Goal: Task Accomplishment & Management: Manage account settings

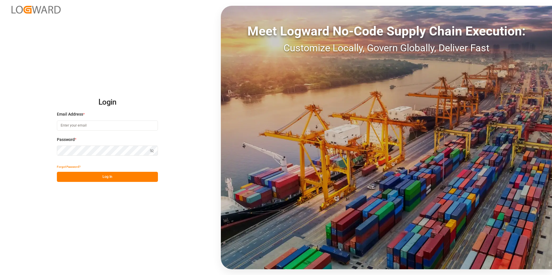
type input "ida.timmen@melitta.de"
click at [95, 189] on div "Login Email Address * ida.timmen@melitta.de Password * Show password Forgot Pas…" at bounding box center [276, 137] width 552 height 275
click at [100, 181] on button "Log In" at bounding box center [107, 177] width 101 height 10
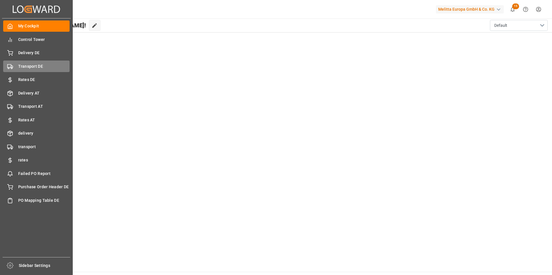
click at [40, 67] on span "Transport DE" at bounding box center [44, 67] width 52 height 6
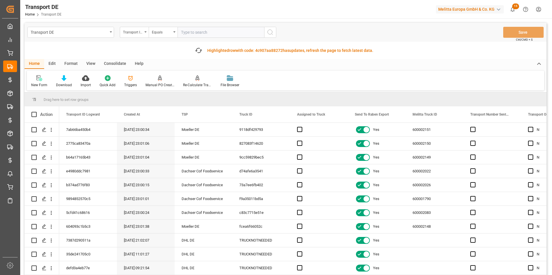
click at [198, 31] on input "text" at bounding box center [221, 32] width 87 height 11
paste input "b92aa69d7658"
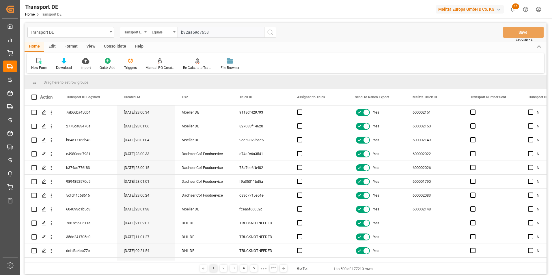
type input "b92aa69d7658"
click at [273, 30] on icon "search button" at bounding box center [270, 32] width 7 height 7
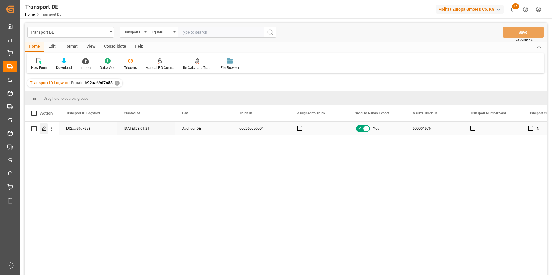
click at [45, 130] on icon "Press SPACE to select this row." at bounding box center [44, 128] width 5 height 5
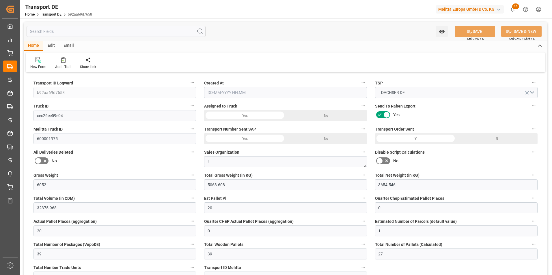
type input "6052"
type input "5063.608"
type input "3654.546"
type input "32375.968"
type input "20"
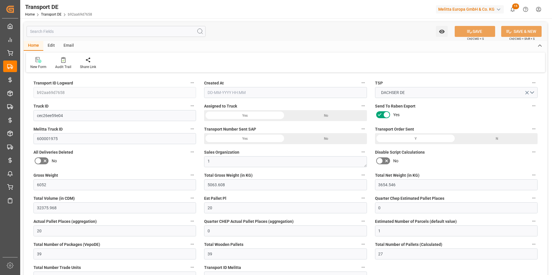
type input "0"
type input "20"
type input "0"
type input "1"
type input "39"
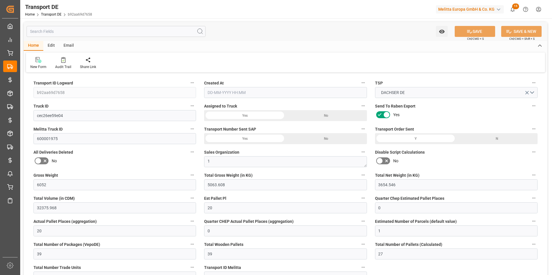
type input "39"
type input "27"
type input "898"
type input "0"
type input "596.23"
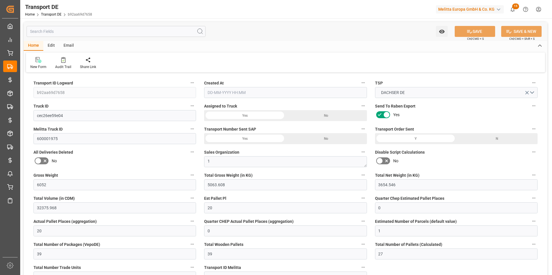
type input "144.426"
type input "596.23"
type input "590.6254"
type input "68"
type input "39"
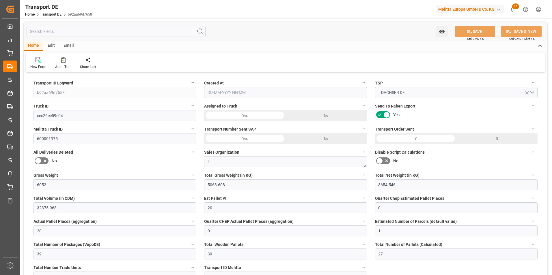
type input "0"
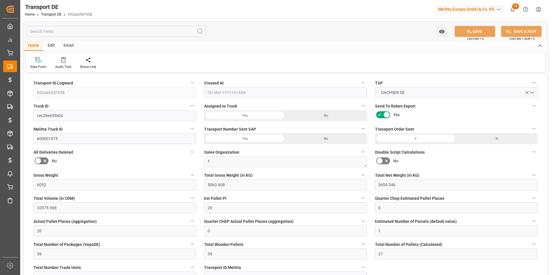
type input "0"
type input "-5.6046"
type input "0"
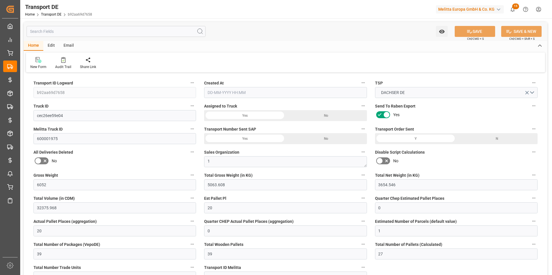
type input "0"
type input "5063.608"
type input "10767.6795"
type input "21"
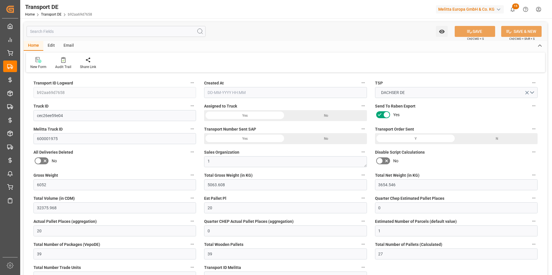
type input "80"
type input "0"
type input "3"
type input "36"
type input "0"
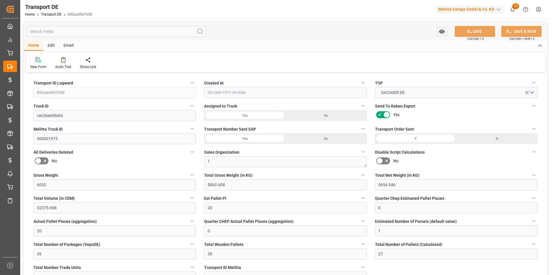
type input "0"
type input "2"
type input "0"
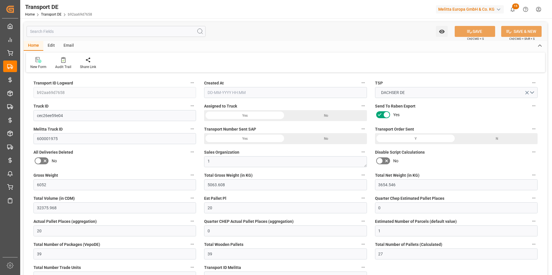
type input "2505"
type input "735.0514"
type input "590.6254"
type input "22-08-2025 23:01"
type input "27-08-2025"
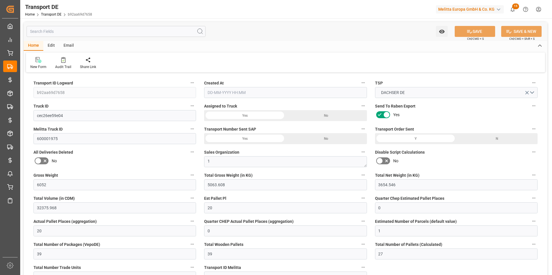
type input "28-08-2025"
type input "29-08-2025"
click at [64, 66] on div "Audit Trail" at bounding box center [63, 66] width 16 height 5
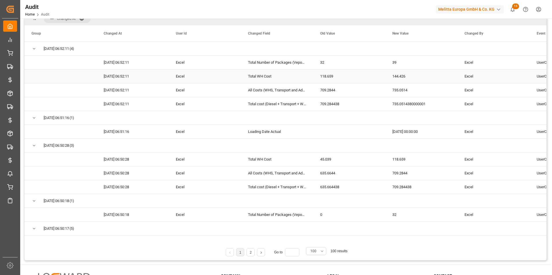
scroll to position [96, 0]
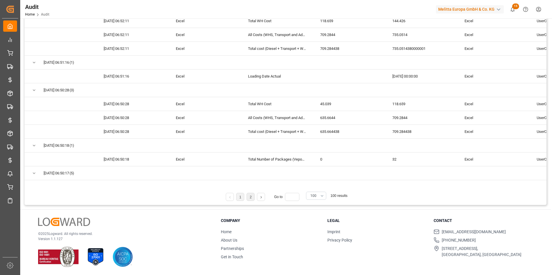
click at [252, 198] on li "2" at bounding box center [251, 197] width 8 height 8
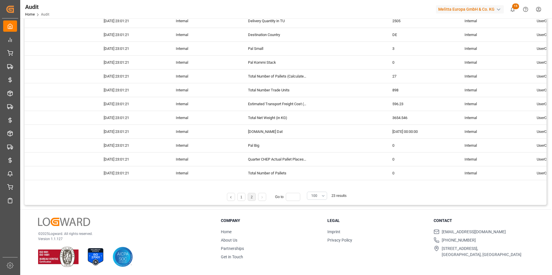
click at [247, 199] on ul "1 2 Go to" at bounding box center [265, 197] width 76 height 8
click at [243, 199] on li "1" at bounding box center [241, 197] width 8 height 8
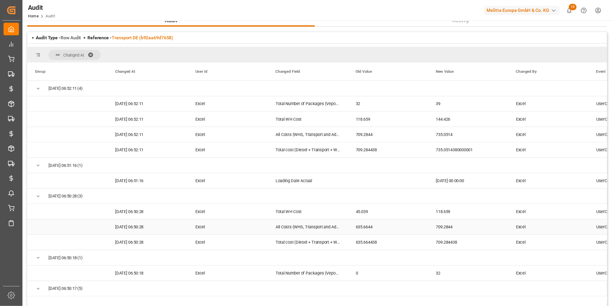
scroll to position [0, 0]
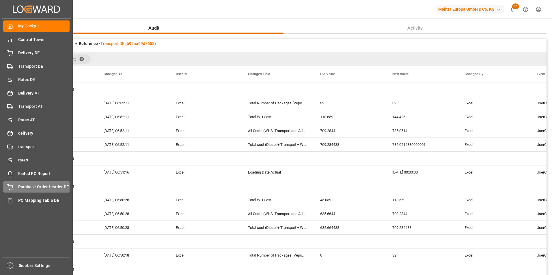
click at [38, 188] on span "Purchase Order Header DE" at bounding box center [44, 187] width 52 height 6
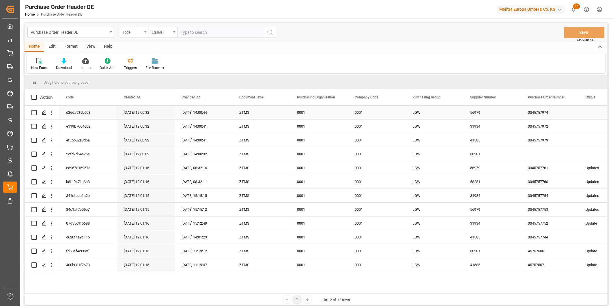
click at [547, 110] on div "0045757974" at bounding box center [550, 113] width 58 height 14
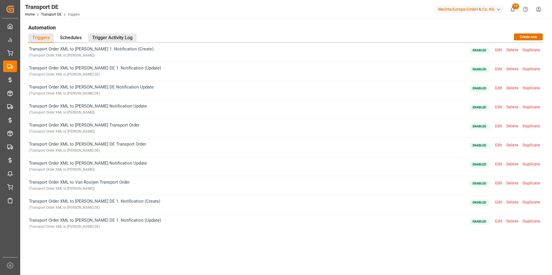
click at [121, 35] on div "Trigger Activity Log" at bounding box center [112, 38] width 49 height 10
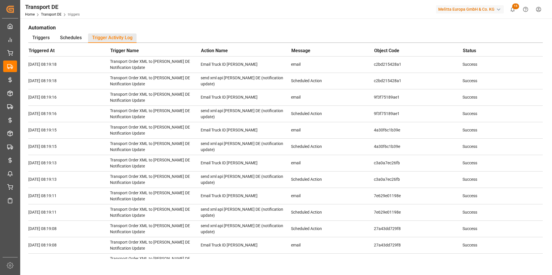
click at [175, 28] on h1 "Automation" at bounding box center [285, 28] width 514 height 10
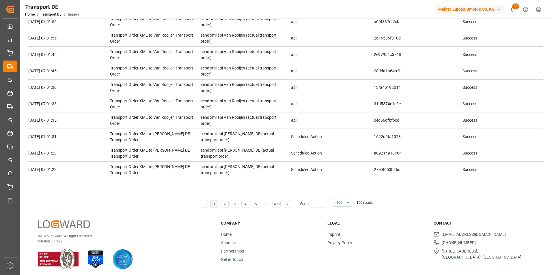
scroll to position [79, 0]
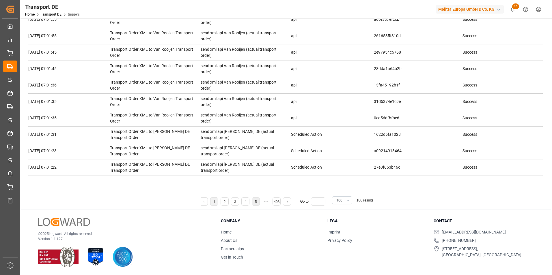
click at [256, 205] on li "5" at bounding box center [256, 202] width 8 height 8
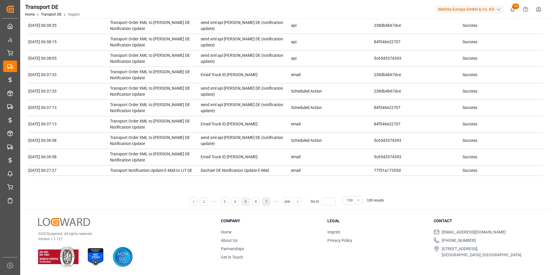
click at [266, 202] on link "7" at bounding box center [266, 202] width 2 height 4
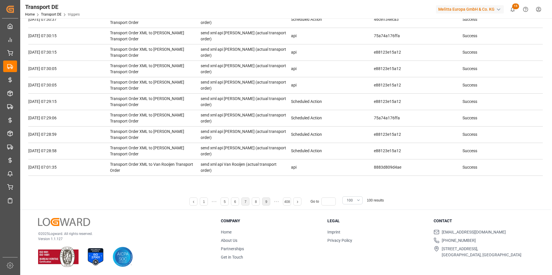
click at [267, 204] on li "9" at bounding box center [266, 202] width 8 height 8
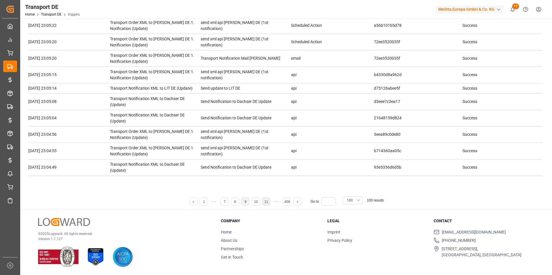
click at [267, 204] on link "11" at bounding box center [266, 202] width 4 height 4
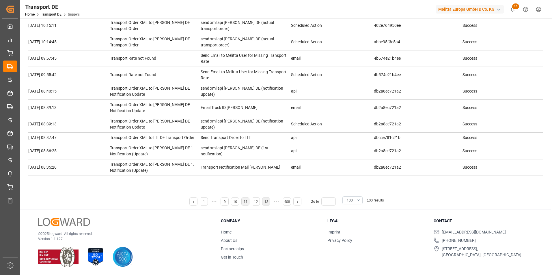
click at [267, 204] on link "13" at bounding box center [266, 202] width 4 height 4
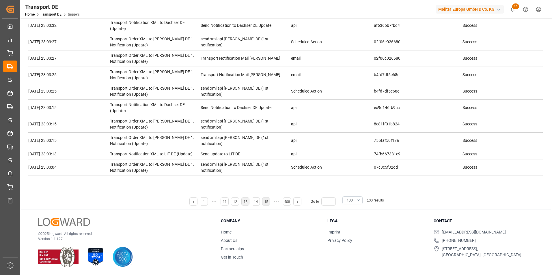
click at [267, 204] on link "15" at bounding box center [266, 202] width 4 height 4
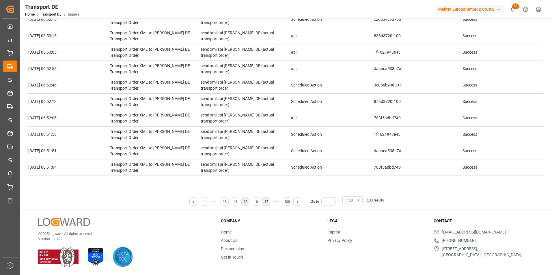
click at [267, 204] on link "17" at bounding box center [266, 202] width 4 height 4
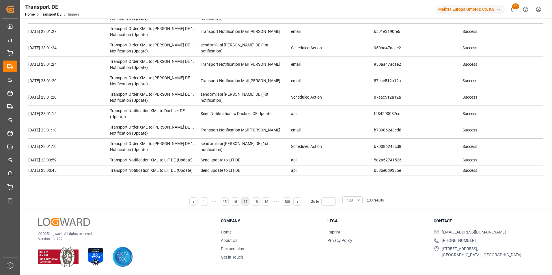
scroll to position [1405, 0]
click at [267, 204] on link "19" at bounding box center [266, 202] width 4 height 4
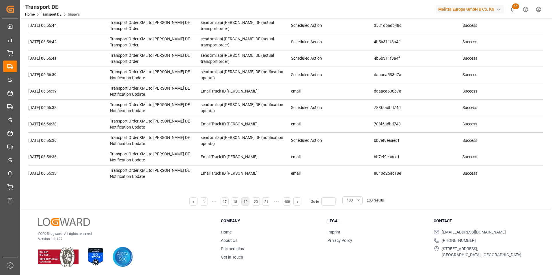
scroll to position [1447, 0]
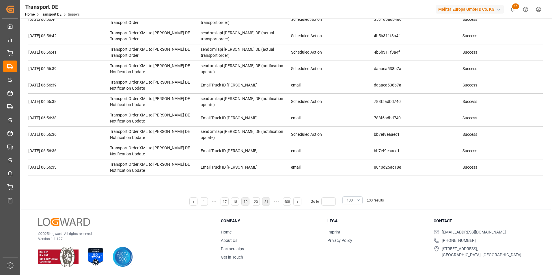
click at [267, 204] on link "21" at bounding box center [266, 202] width 4 height 4
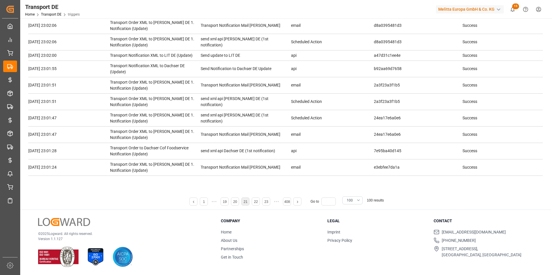
scroll to position [1338, 0]
click at [267, 204] on link "23" at bounding box center [266, 202] width 4 height 4
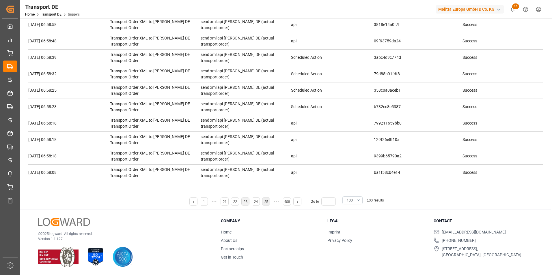
scroll to position [1447, 0]
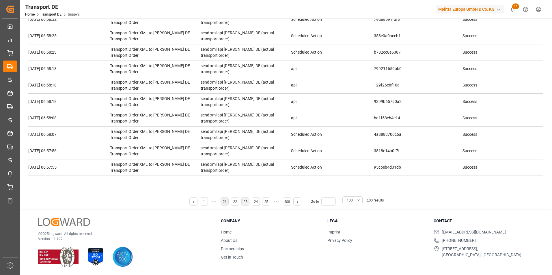
click at [227, 204] on li "21" at bounding box center [225, 202] width 8 height 8
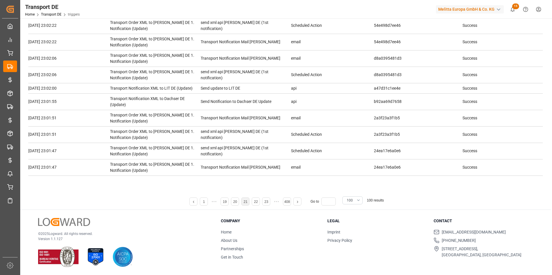
scroll to position [931, 0]
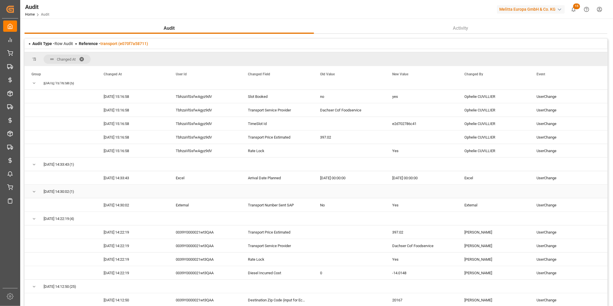
scroll to position [220, 0]
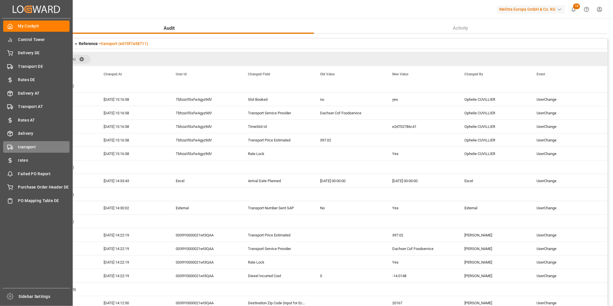
click at [28, 145] on span "transport" at bounding box center [44, 147] width 52 height 6
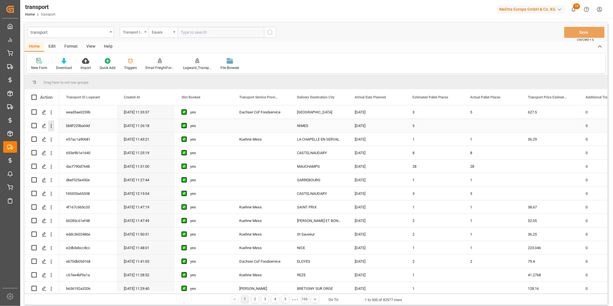
click at [52, 127] on icon "open menu" at bounding box center [51, 126] width 6 height 6
click at [63, 138] on span "Open in new tab" at bounding box center [89, 138] width 53 height 6
click at [50, 152] on icon "open menu" at bounding box center [51, 153] width 6 height 6
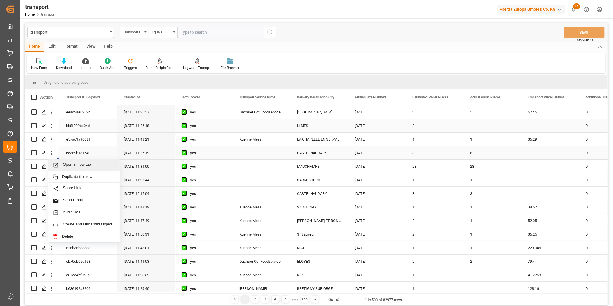
click at [72, 165] on span "Open in new tab" at bounding box center [89, 165] width 53 height 6
click at [50, 166] on icon "open menu" at bounding box center [51, 167] width 6 height 6
click at [62, 179] on span "Press SPACE to select this row." at bounding box center [58, 179] width 10 height 6
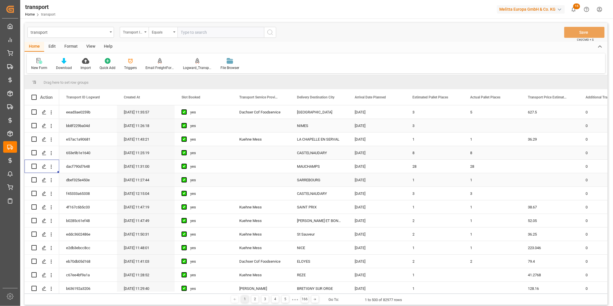
click at [51, 181] on icon "open menu" at bounding box center [51, 180] width 1 height 4
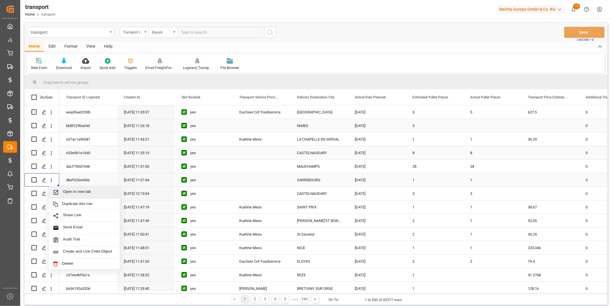
click at [81, 191] on span "Open in new tab" at bounding box center [89, 192] width 53 height 6
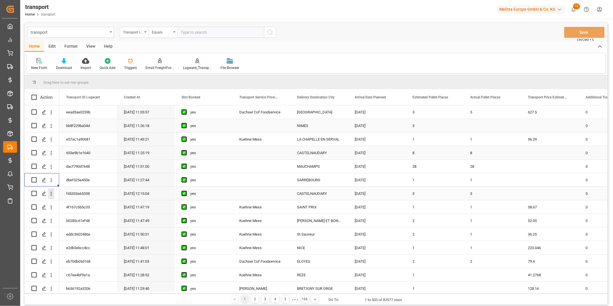
click at [51, 192] on icon "open menu" at bounding box center [51, 194] width 1 height 4
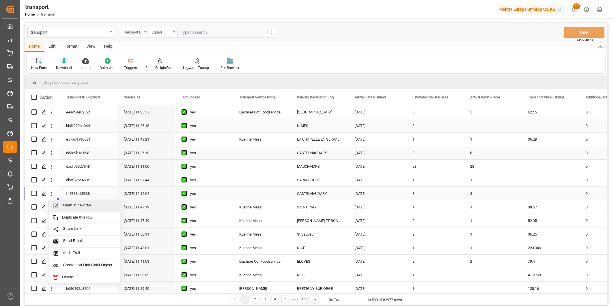
click at [87, 206] on span "Open in new tab" at bounding box center [89, 206] width 53 height 6
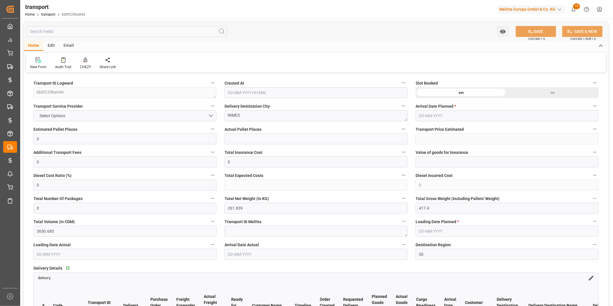
type input "3"
type input "0"
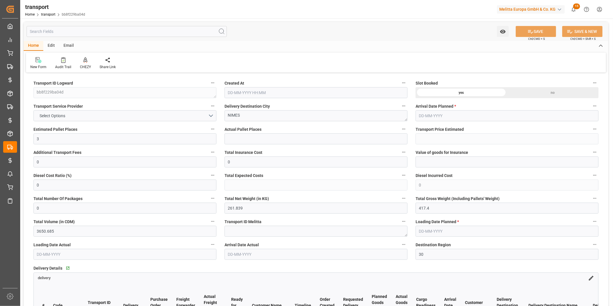
type input "0"
type input "261.839"
type input "417.4"
type input "3650.685"
type input "30"
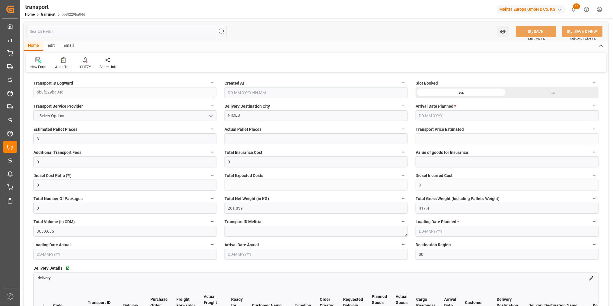
type input "0"
type input "404"
type input "3"
type input "101"
type input "348.4"
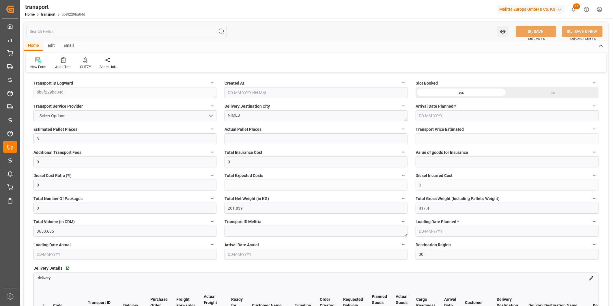
type input "0"
type input "4710.8598"
type input "0"
type input "21"
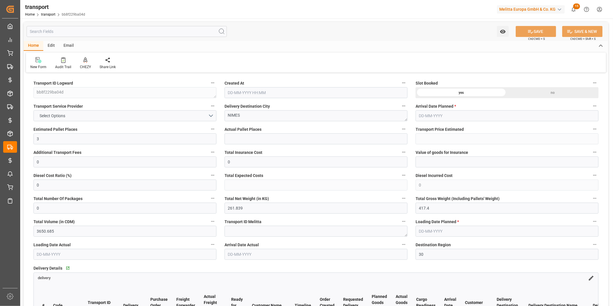
type input "35"
type input "29-08-2025 11:26"
type input "[DATE]"
click at [62, 60] on icon at bounding box center [63, 60] width 4 height 6
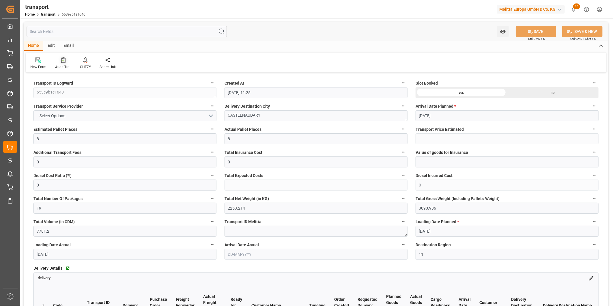
click at [68, 61] on div at bounding box center [63, 60] width 16 height 6
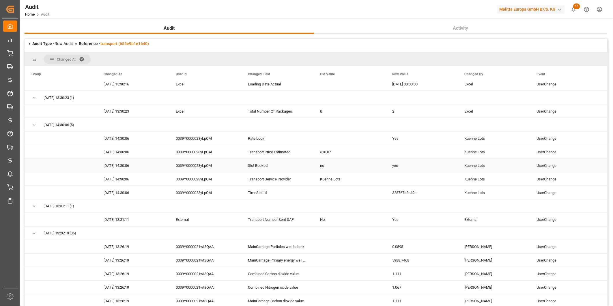
scroll to position [577, 0]
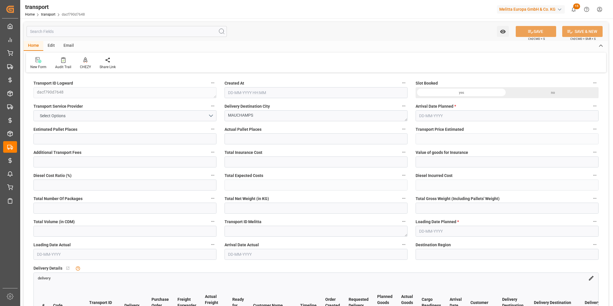
type input "28"
type input "0"
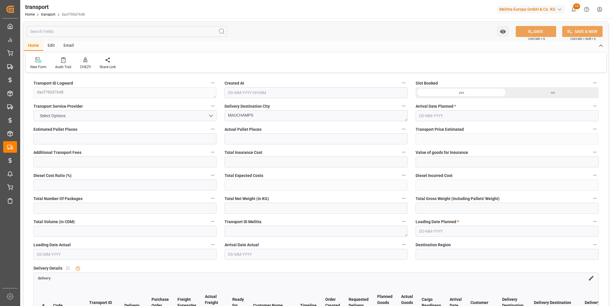
type input "0"
type input "50"
type input "4879.267"
type input "7630.507"
type input "35389.434"
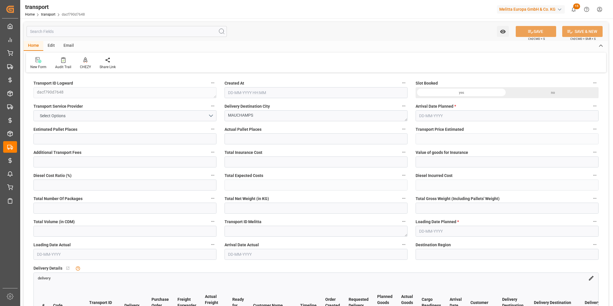
type input "91"
type input "19"
type input "2544"
type input "50"
type input "101"
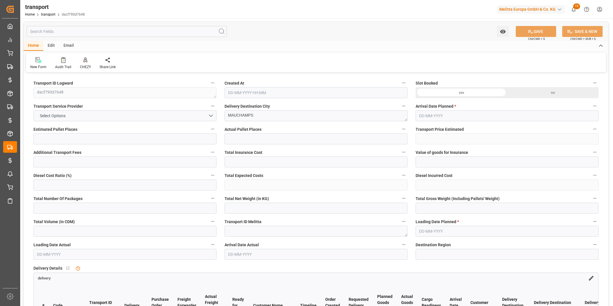
type input "6193.575"
type input "0"
type input "6193.575"
type input "0"
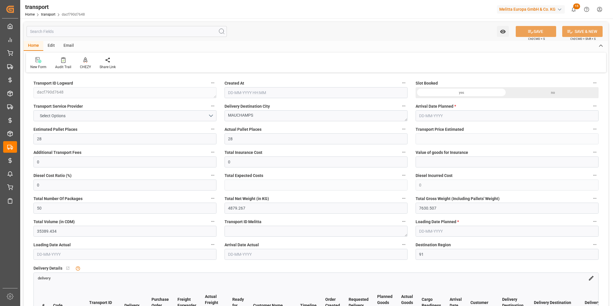
type input "21"
type input "100"
type input "25-08-2025 11:31"
type input "[DATE]"
type input "28-08-2025"
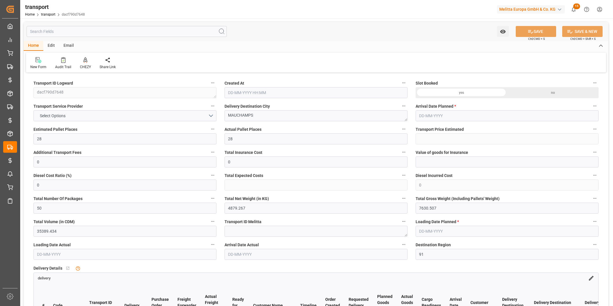
type input "27-08-2025"
click at [62, 61] on icon at bounding box center [63, 61] width 2 height 2
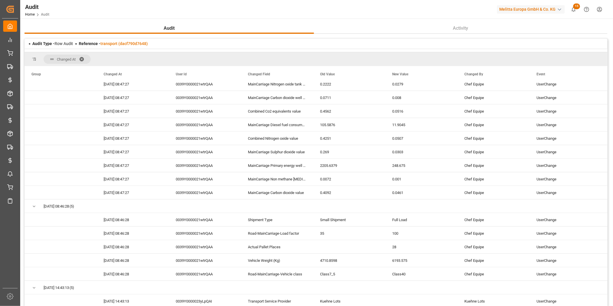
scroll to position [545, 0]
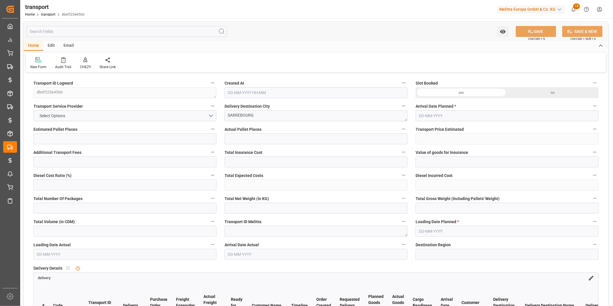
type input "1"
type input "0"
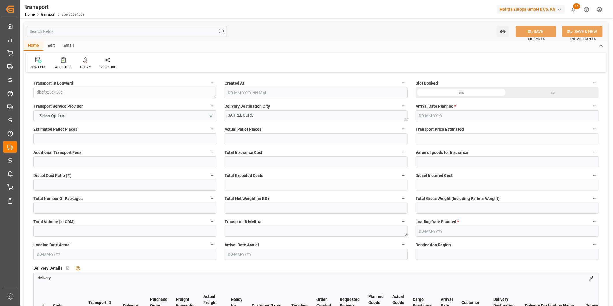
type input "0"
type input "1"
type input "145.152"
type input "286"
type input "1075.2"
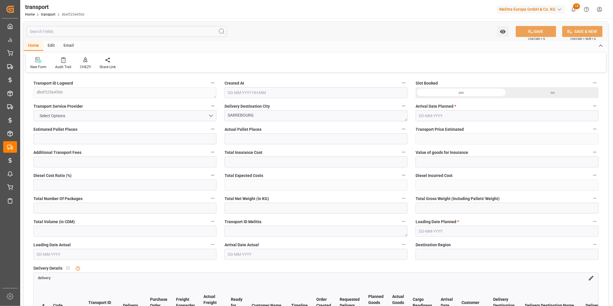
type input "57"
type input "0"
type input "56"
type input "1"
type input "101"
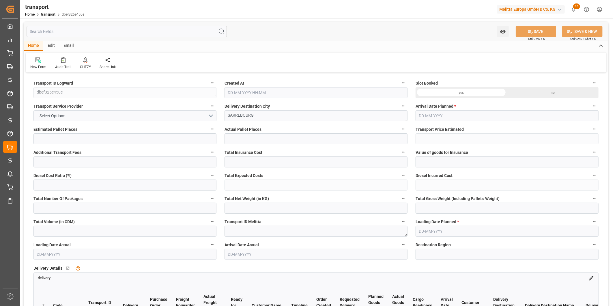
type input "247.296"
type input "0"
type input "4710.8598"
type input "0"
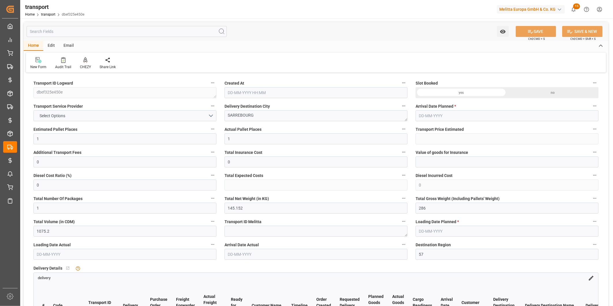
type input "21"
type input "35"
type input "[DATE] 11:27"
type input "[DATE]"
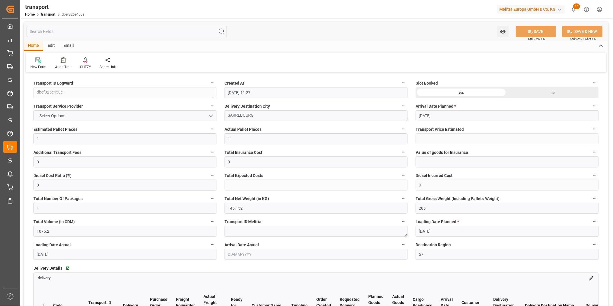
type input "[DATE]"
click at [64, 57] on icon at bounding box center [63, 60] width 4 height 6
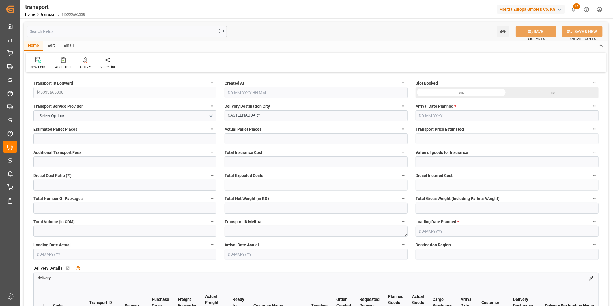
type input "3"
type input "0"
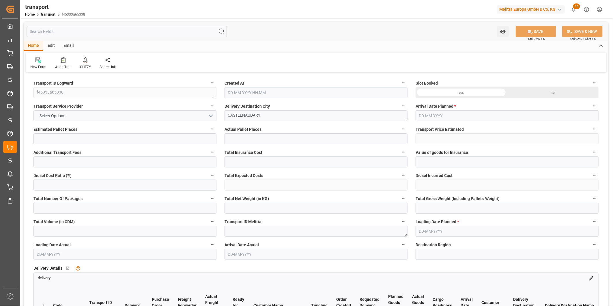
type input "0"
type input "5"
type input "313.89"
type input "511.6"
type input "2062.266"
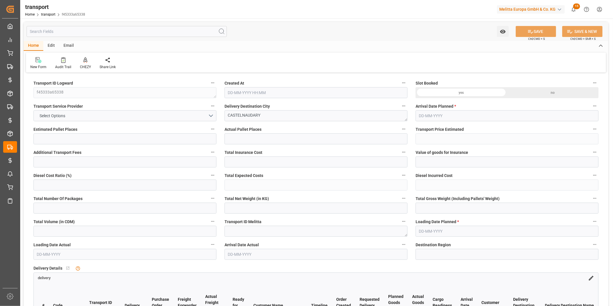
type input "11"
type input "1"
type input "174"
type input "5"
type input "101"
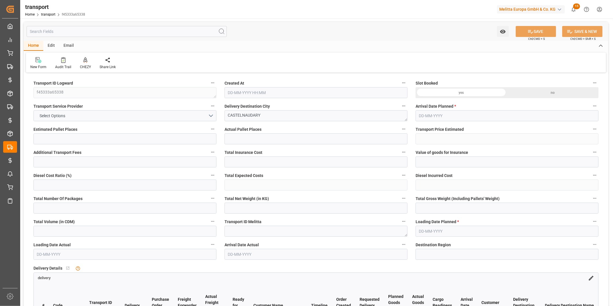
type input "382.296"
type input "0"
type input "4710.8598"
type input "0"
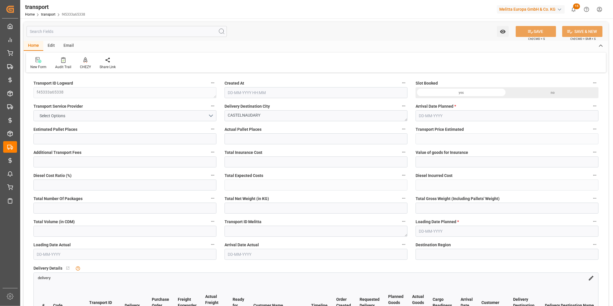
type input "21"
type input "35"
type input "21-08-2025 12:15"
type input "28-08-2025"
type input "26-08-2025"
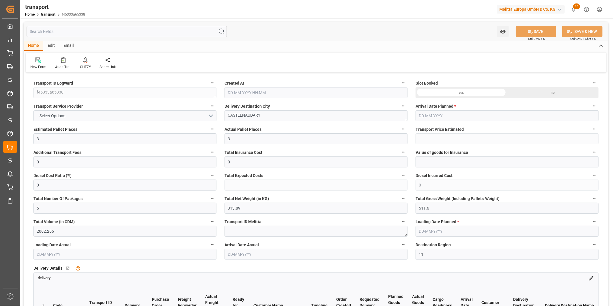
type input "25-08-2025"
click at [58, 65] on div "Audit Trail" at bounding box center [63, 66] width 16 height 5
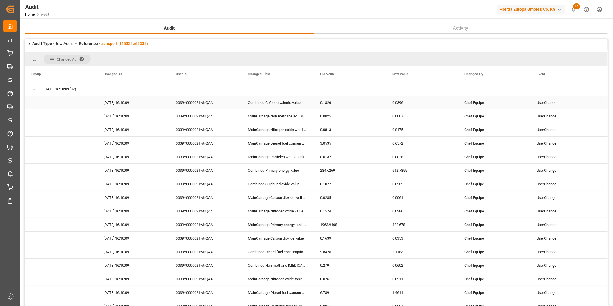
scroll to position [160, 0]
